Goal: Task Accomplishment & Management: Manage account settings

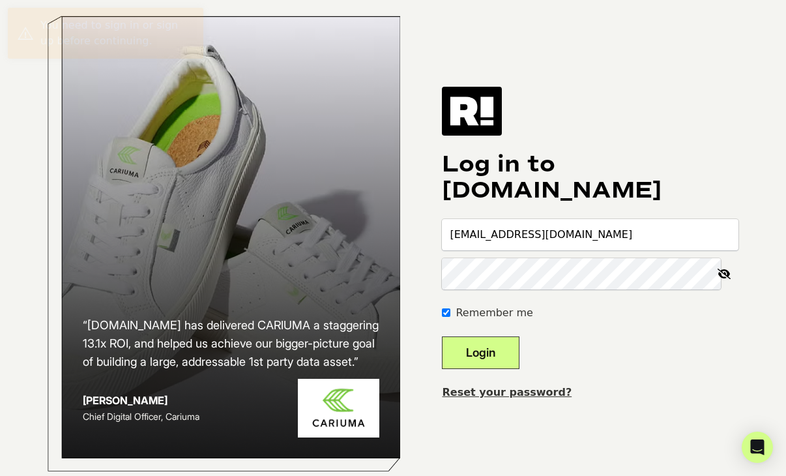
type input "jgordon@bioproteintech.com"
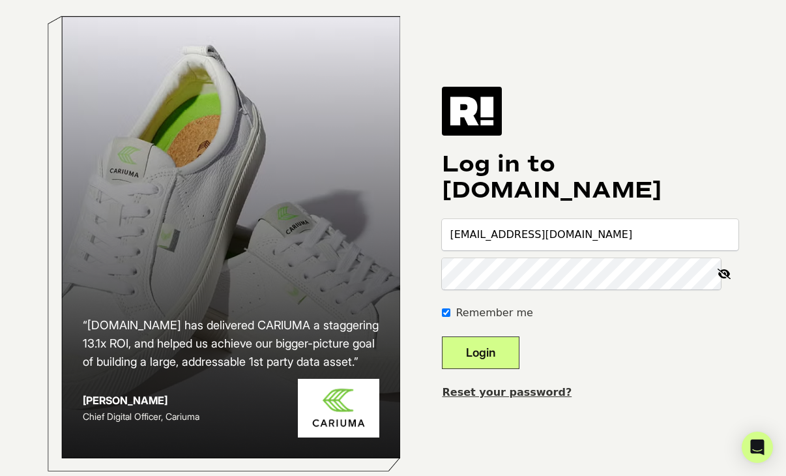
click at [442, 336] on button "Login" at bounding box center [481, 352] width 78 height 33
click at [536, 240] on input "email" at bounding box center [590, 234] width 297 height 31
type input "jgordon@bioproteintech.com"
click at [495, 364] on button "Login" at bounding box center [481, 352] width 78 height 33
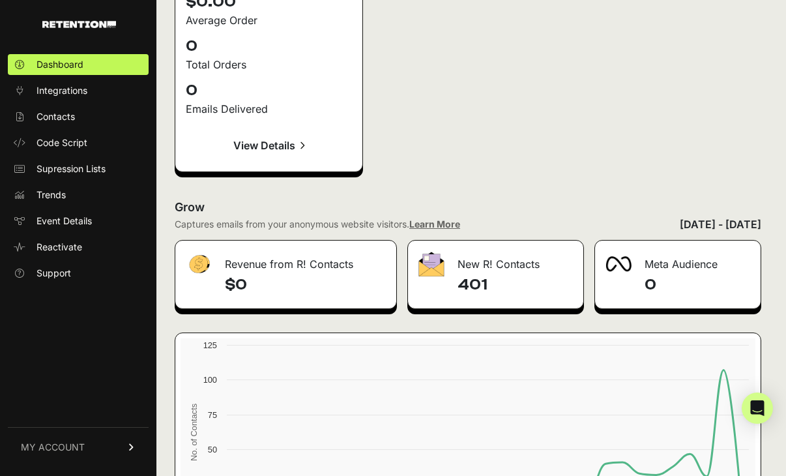
scroll to position [1876, 0]
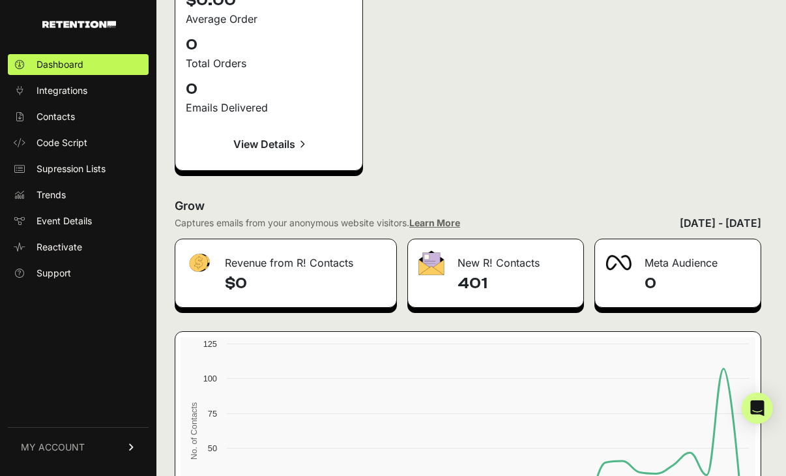
click at [98, 448] on link "MY ACCOUNT" at bounding box center [78, 447] width 141 height 40
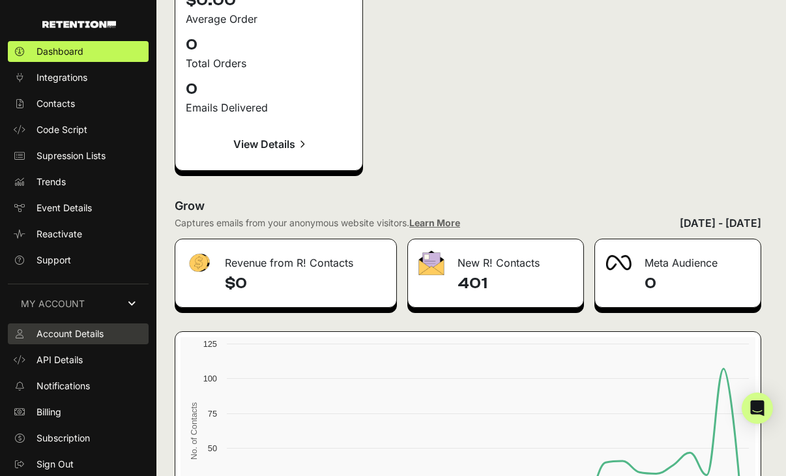
click at [95, 335] on span "Account Details" at bounding box center [70, 333] width 67 height 13
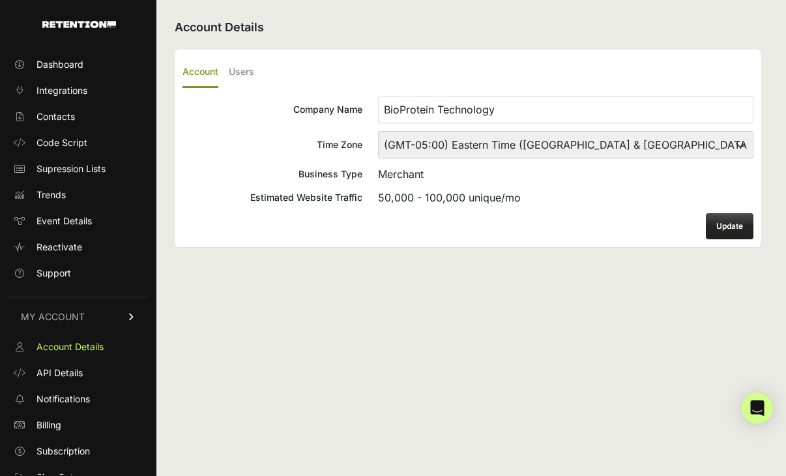
scroll to position [13, 0]
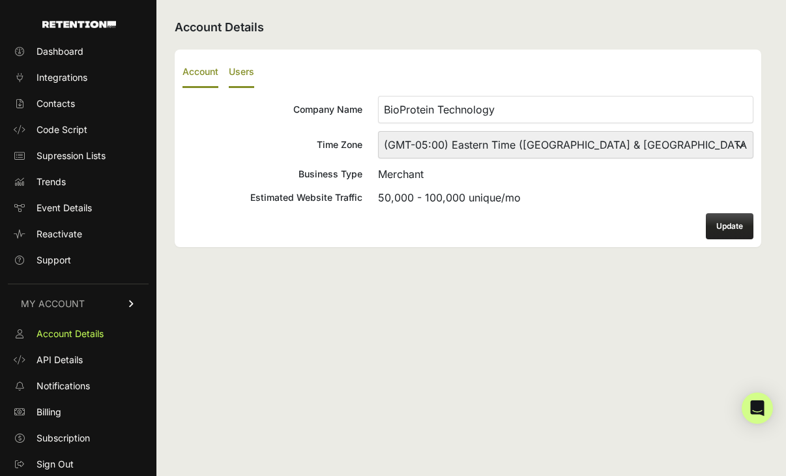
click at [239, 65] on label "Users" at bounding box center [241, 72] width 25 height 31
click at [0, 0] on input "Users" at bounding box center [0, 0] width 0 height 0
